Goal: Entertainment & Leisure: Consume media (video, audio)

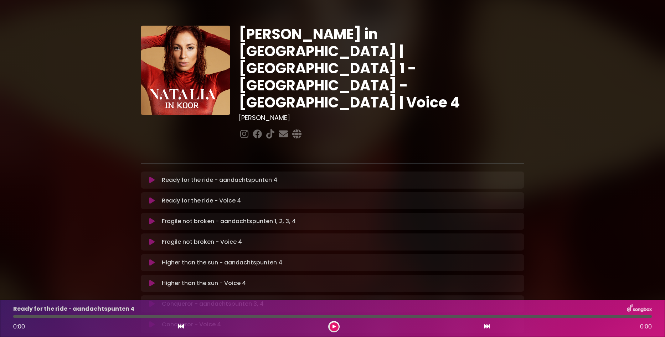
click at [77, 69] on div "Natalia in Koor | Antwerpen 1 - Gent - Leuven | Voice 4 Hans Primusz" at bounding box center [332, 343] width 665 height 668
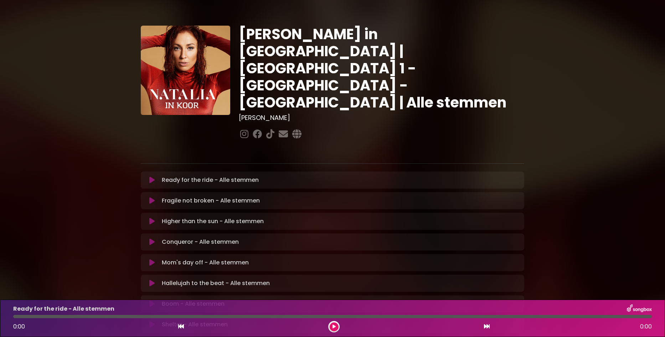
click at [149, 177] on icon at bounding box center [151, 180] width 5 height 7
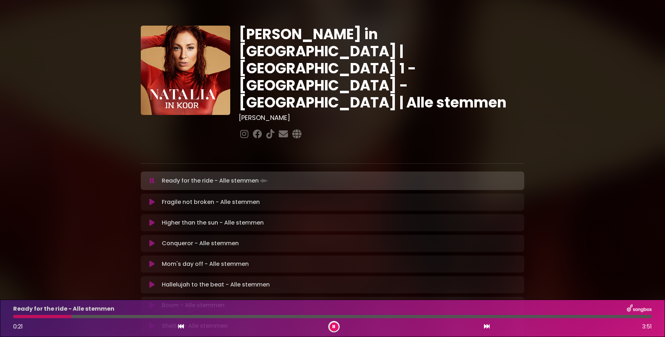
click at [394, 128] on div at bounding box center [381, 135] width 285 height 14
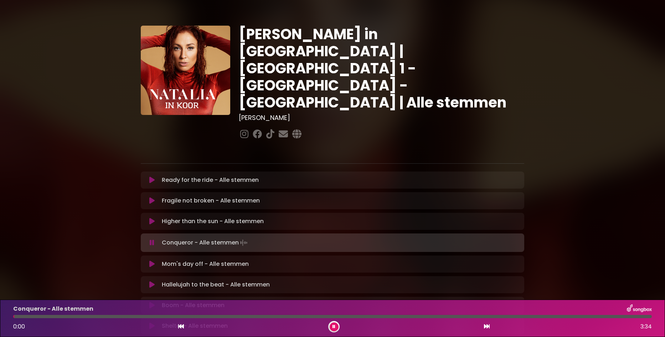
click at [151, 197] on icon at bounding box center [151, 200] width 5 height 7
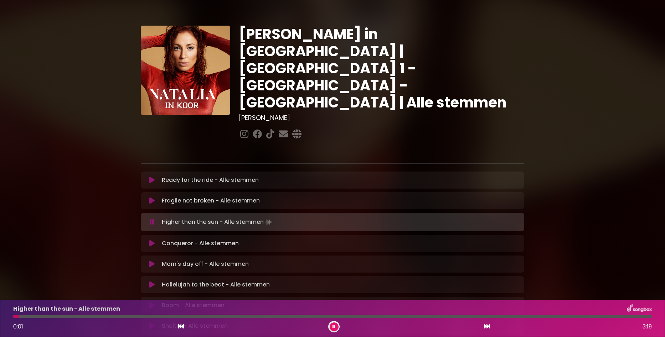
click at [151, 240] on icon at bounding box center [151, 243] width 5 height 7
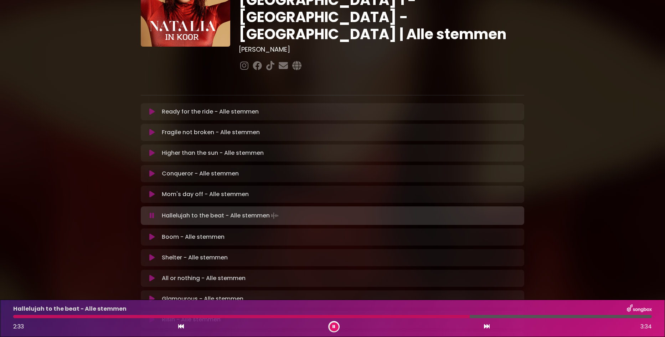
scroll to position [71, 0]
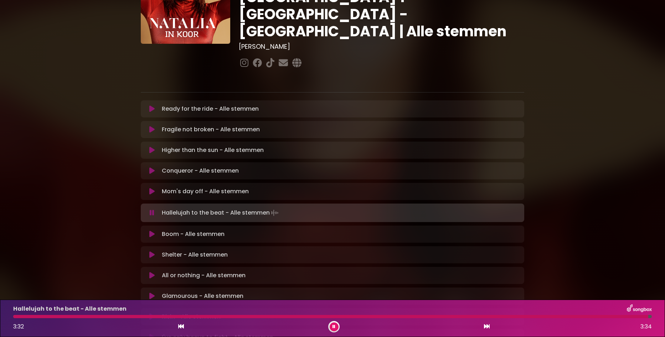
click at [335, 327] on button at bounding box center [334, 327] width 9 height 9
